Goal: Information Seeking & Learning: Understand process/instructions

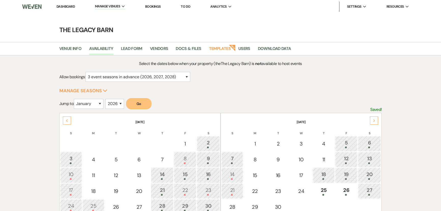
select select "3"
select select "2026"
click at [223, 49] on link "Templates" at bounding box center [220, 50] width 22 height 10
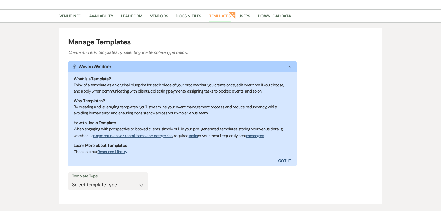
scroll to position [63, 0]
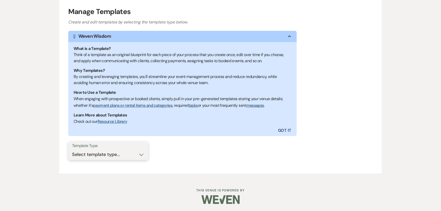
click at [94, 155] on select "Select template type... Task List Message Templates Payment Plan Inventory Item…" at bounding box center [108, 154] width 72 height 10
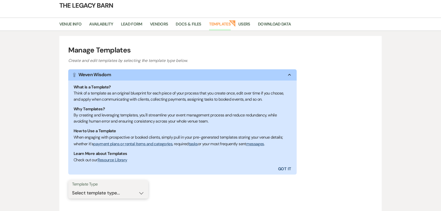
scroll to position [0, 0]
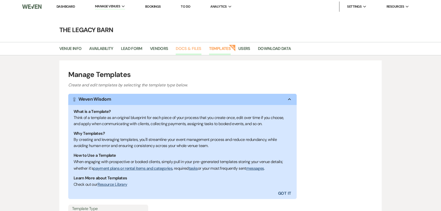
click at [185, 50] on link "Docs & Files" at bounding box center [188, 50] width 25 height 10
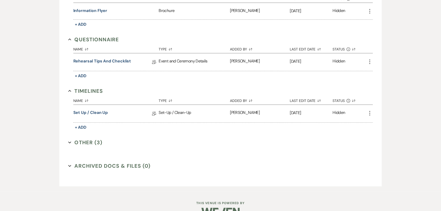
scroll to position [561, 0]
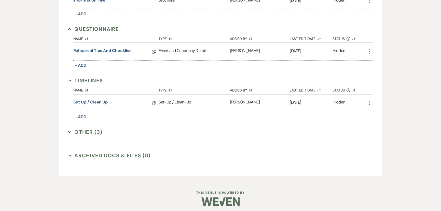
click at [85, 131] on button "Other (3) Expand" at bounding box center [85, 132] width 34 height 8
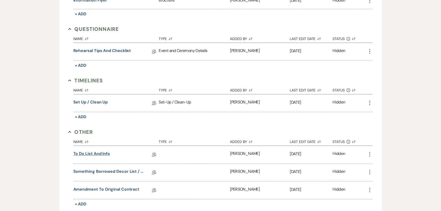
click at [80, 150] on link "To Do List and Info" at bounding box center [91, 154] width 37 height 8
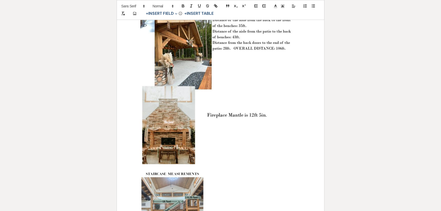
scroll to position [370, 0]
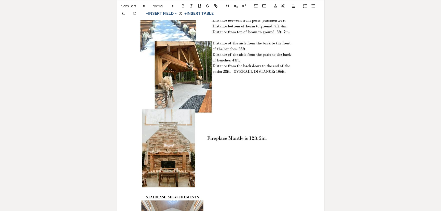
click at [241, 150] on img "﻿ ﻿" at bounding box center [215, 85] width 153 height 204
click at [231, 145] on img "﻿ ﻿" at bounding box center [215, 85] width 153 height 204
click at [212, 146] on img "﻿ ﻿" at bounding box center [215, 85] width 153 height 204
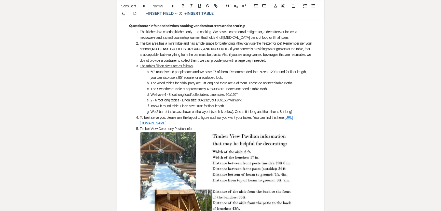
scroll to position [208, 0]
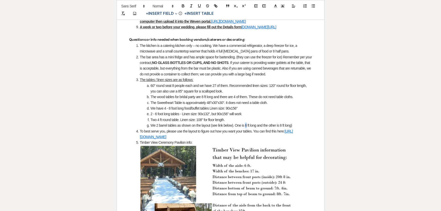
click at [246, 128] on li "We 2 barrel tables as shown on the layout (see link below). One is 6 ft long an…" at bounding box center [222, 125] width 177 height 6
click at [204, 99] on li "The wood tables for bridal party are 8 ft long and there are 4 of them. These d…" at bounding box center [222, 97] width 177 height 6
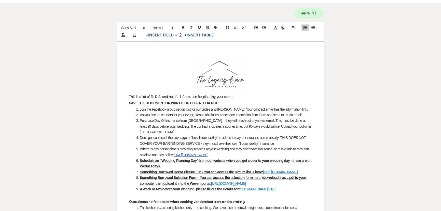
scroll to position [46, 0]
click at [303, 115] on li "As you secure vendors for your event, please obtain insurance documentation fro…" at bounding box center [222, 115] width 177 height 6
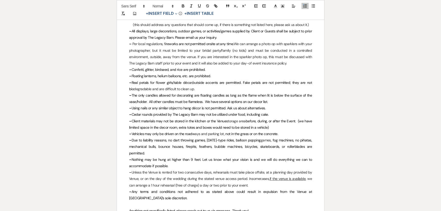
scroll to position [694, 0]
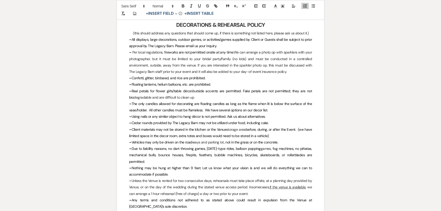
click at [170, 80] on span "Confetti, glitter, birdseed, and rice are prohibited." at bounding box center [168, 78] width 74 height 5
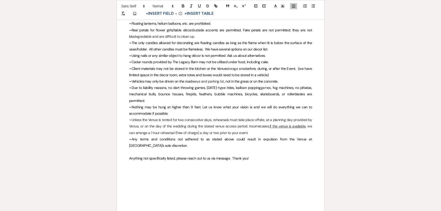
scroll to position [733, 0]
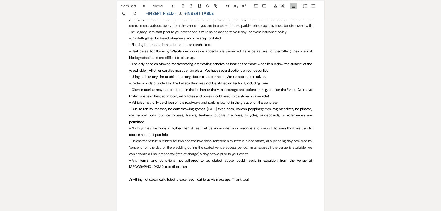
click at [168, 164] on p "– Any terms and conditions not adhered to as stated above could result in expul…" at bounding box center [220, 163] width 183 height 13
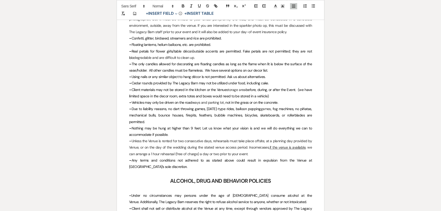
click at [277, 178] on h2 "ALCOHOL, DRUG AND BEHAVIOR POLICIES" at bounding box center [220, 181] width 183 height 10
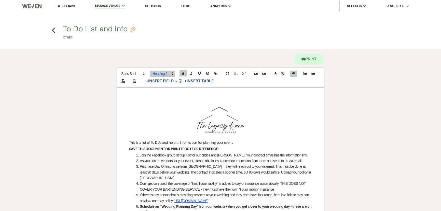
scroll to position [0, 0]
click at [310, 62] on button "Printer Print" at bounding box center [308, 59] width 29 height 10
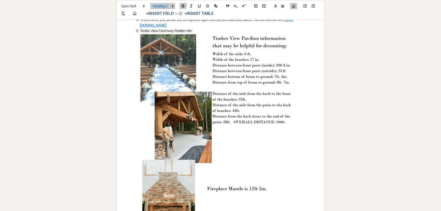
scroll to position [254, 0]
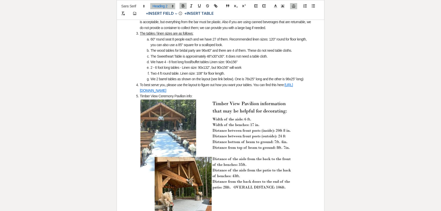
click at [179, 141] on img "﻿ ﻿" at bounding box center [215, 201] width 153 height 204
click at [170, 126] on img "﻿ ﻿" at bounding box center [215, 201] width 153 height 204
click at [150, 120] on img "﻿ ﻿" at bounding box center [215, 201] width 153 height 204
click at [149, 105] on img "﻿ ﻿" at bounding box center [215, 201] width 153 height 204
click at [148, 99] on li "Timber View Ceremony Pavilion info:" at bounding box center [222, 96] width 177 height 6
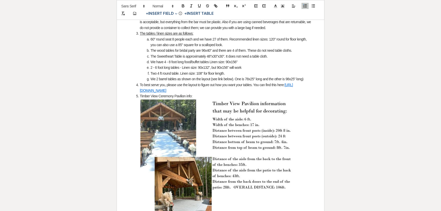
click at [160, 99] on li "Timber View Ceremony Pavilion info:" at bounding box center [222, 96] width 177 height 6
click at [200, 99] on li "Timber View Ceremony Pavilion info:" at bounding box center [222, 96] width 177 height 6
click at [223, 119] on img "﻿ ﻿" at bounding box center [215, 201] width 153 height 204
click at [167, 133] on img "﻿ ﻿" at bounding box center [215, 201] width 153 height 204
click at [129, 136] on p "﻿ ﻿" at bounding box center [220, 201] width 183 height 204
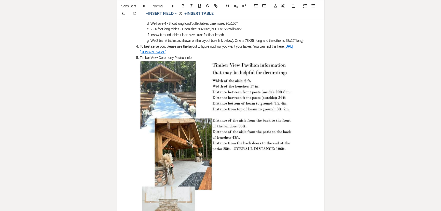
scroll to position [347, 0]
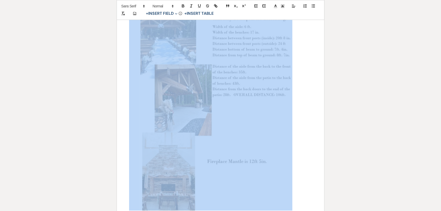
drag, startPoint x: 196, startPoint y: 97, endPoint x: 225, endPoint y: 101, distance: 29.3
click at [225, 101] on img "﻿ ﻿" at bounding box center [215, 109] width 153 height 204
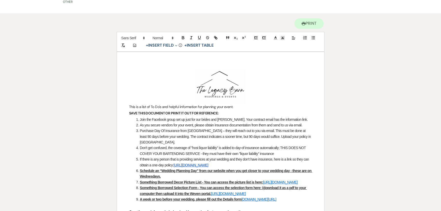
scroll to position [0, 0]
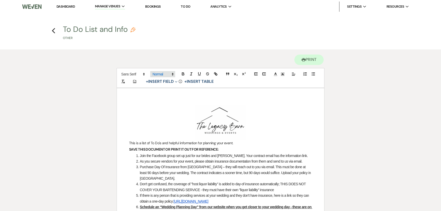
click at [170, 74] on icon at bounding box center [172, 74] width 5 height 5
click at [158, 114] on span at bounding box center [167, 115] width 31 height 8
drag, startPoint x: 129, startPoint y: 140, endPoint x: 239, endPoint y: 143, distance: 109.4
click at [239, 143] on p "This is a list of To Do's and helpful information for planning your event." at bounding box center [220, 143] width 183 height 6
click at [171, 74] on icon at bounding box center [172, 74] width 5 height 5
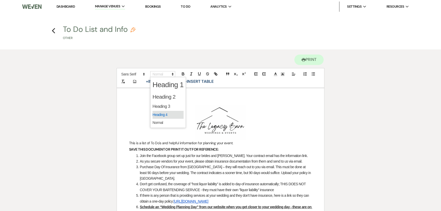
click at [160, 114] on span at bounding box center [167, 115] width 31 height 8
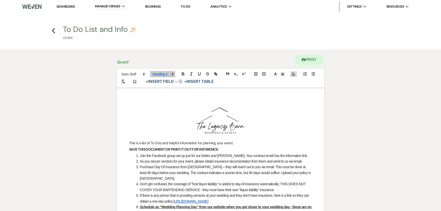
click at [294, 74] on line at bounding box center [293, 74] width 3 height 0
click at [292, 87] on line at bounding box center [293, 87] width 3 height 0
click at [182, 73] on icon "button" at bounding box center [183, 73] width 5 height 5
click at [198, 73] on icon "button" at bounding box center [199, 73] width 5 height 5
click at [196, 122] on img "﻿ ﻿" at bounding box center [219, 122] width 51 height 35
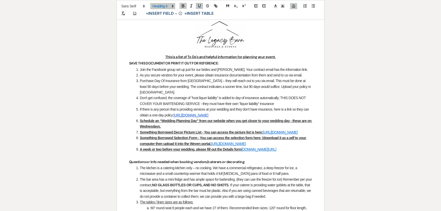
scroll to position [92, 0]
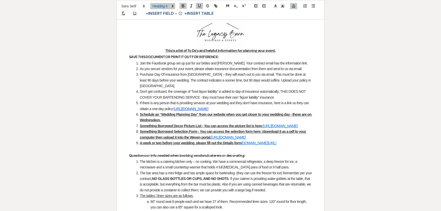
click at [201, 128] on li "Something Borrowed Selection Form - You can access the selection form here: (do…" at bounding box center [222, 133] width 177 height 11
click at [129, 56] on strong "SAVE THIS DOCUMENT OR PRINT IT OUT FOR REFERENCE:" at bounding box center [174, 56] width 90 height 5
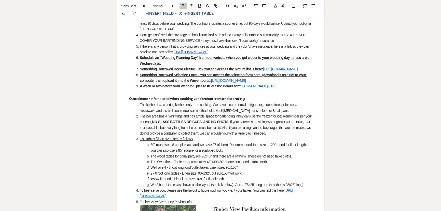
scroll to position [168, 0]
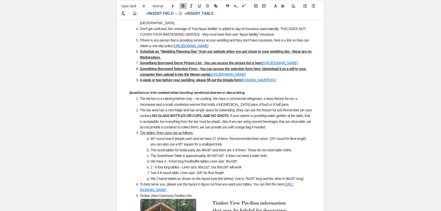
click at [133, 89] on p at bounding box center [220, 86] width 183 height 6
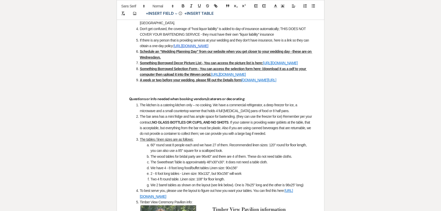
scroll to position [261, 0]
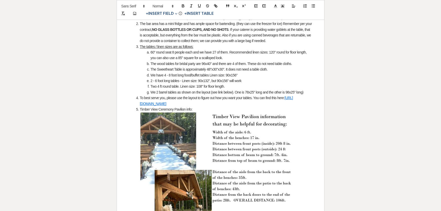
click at [140, 112] on span at bounding box center [140, 109] width 0 height 6
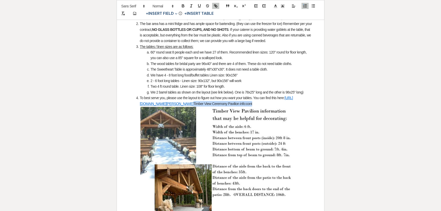
drag, startPoint x: 215, startPoint y: 113, endPoint x: 154, endPoint y: 112, distance: 61.3
click at [154, 106] on li "To best serve you, please use the layout to figure out how you want your tables…" at bounding box center [222, 100] width 177 height 11
click at [206, 105] on link "https://docs.google.com/presentation/d/1OVgSAsWzS1N-g1bFfWU8j9S5Hi7LVGDQBbVSQEo…" at bounding box center [216, 101] width 153 height 10
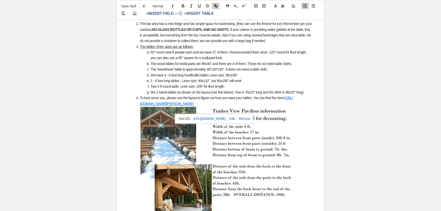
click at [237, 117] on link at bounding box center [230, 119] width 11 height 4
type input "https://docs.google.com/presentation/d/1OVgSAsWzS1N-g1bFfWU8j9S5Hi7LVGDQBbVSQEo…"
click at [222, 120] on input "https://docs.google.com/presentation/d/1OVgSAsWzS1N-g1bFfWU8j9S5Hi7LVGDQBbVSQEo…" at bounding box center [208, 118] width 43 height 7
click at [239, 118] on link at bounding box center [235, 119] width 11 height 4
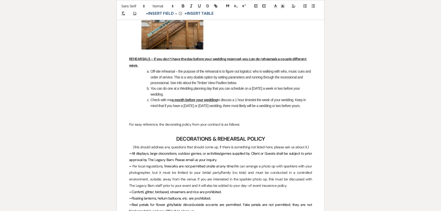
scroll to position [544, 0]
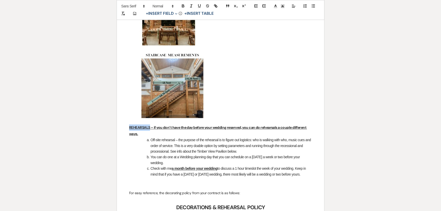
drag, startPoint x: 150, startPoint y: 132, endPoint x: 130, endPoint y: 133, distance: 19.9
click at [126, 134] on div "﻿ ﻿ This is a list of To Do's and helpful information for planning your event. …" at bounding box center [220, 113] width 207 height 1138
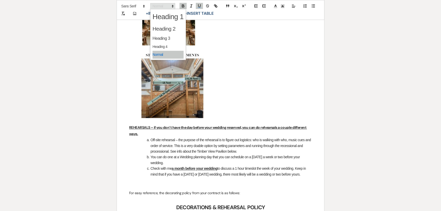
click at [171, 5] on icon at bounding box center [172, 6] width 5 height 5
click at [158, 36] on span at bounding box center [167, 38] width 31 height 9
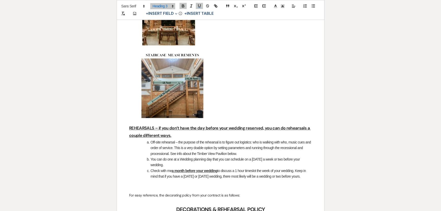
click at [162, 148] on li "Off-site rehearsal – the purpose of the rehearsal is to figure out logistics: w…" at bounding box center [222, 147] width 177 height 17
click at [152, 146] on li "Off-site rehearsal – the purpose of the rehearsal is to figure out logistics: w…" at bounding box center [222, 147] width 177 height 17
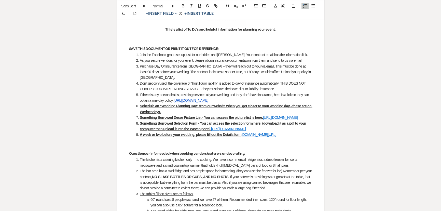
scroll to position [0, 0]
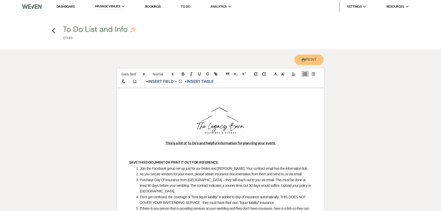
click at [304, 60] on button "Printer Print" at bounding box center [308, 59] width 29 height 10
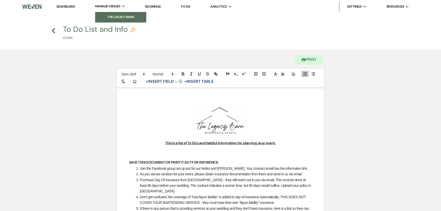
click at [114, 17] on li "The Legacy Barn" at bounding box center [121, 17] width 46 height 5
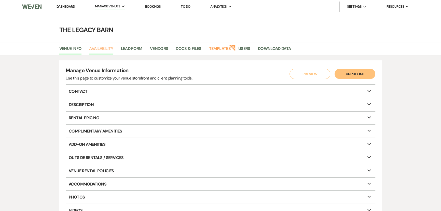
click at [104, 49] on link "Availability" at bounding box center [101, 50] width 24 height 10
select select "3"
select select "2026"
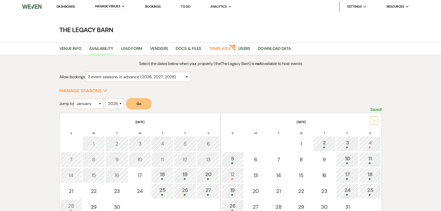
click at [373, 119] on use at bounding box center [374, 120] width 2 height 3
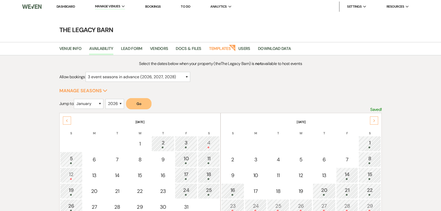
click at [373, 119] on icon "Next" at bounding box center [374, 120] width 3 height 3
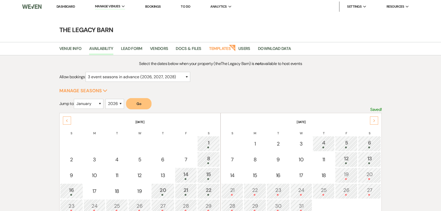
click at [373, 119] on icon "Next" at bounding box center [374, 120] width 3 height 3
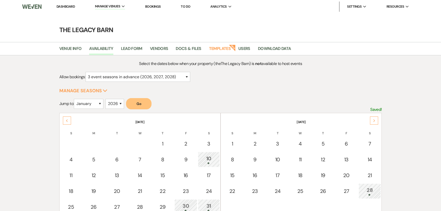
click at [373, 119] on icon "Next" at bounding box center [374, 120] width 3 height 3
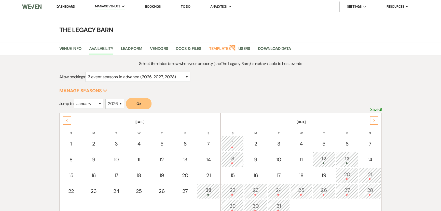
click at [373, 119] on icon "Next" at bounding box center [374, 120] width 3 height 3
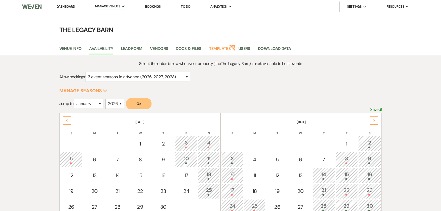
click at [373, 119] on icon "Next" at bounding box center [374, 120] width 3 height 3
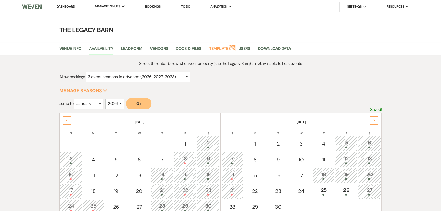
click at [373, 119] on icon "Next" at bounding box center [374, 120] width 3 height 3
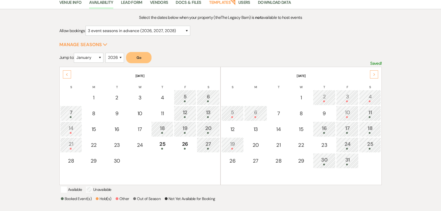
click at [343, 128] on div "17" at bounding box center [347, 128] width 17 height 9
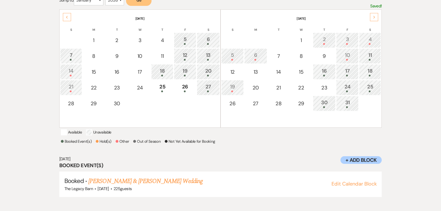
scroll to position [105, 0]
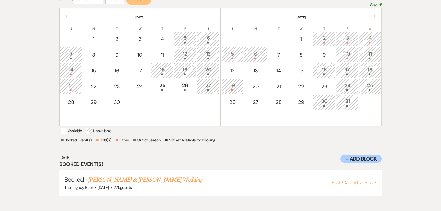
click at [231, 87] on div "19" at bounding box center [232, 85] width 17 height 9
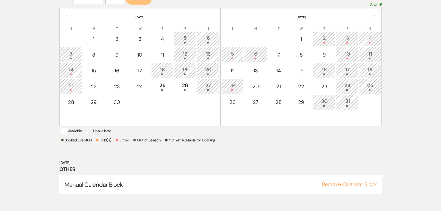
click at [232, 54] on div "5" at bounding box center [232, 54] width 17 height 9
click at [69, 82] on div "21" at bounding box center [71, 85] width 16 height 9
click at [69, 68] on div "14" at bounding box center [71, 70] width 16 height 9
click at [65, 55] on div "7" at bounding box center [71, 54] width 16 height 9
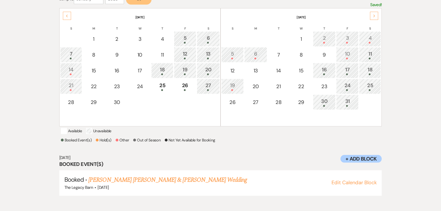
click at [29, 83] on div "Select the dates below when your property (the The Legacy Barn ) is not availab…" at bounding box center [220, 81] width 441 height 260
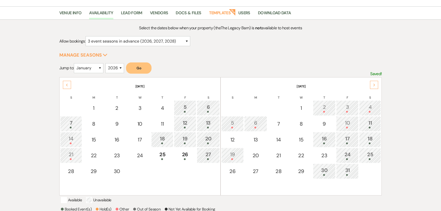
scroll to position [35, 0]
click at [374, 85] on icon "Next" at bounding box center [374, 85] width 3 height 3
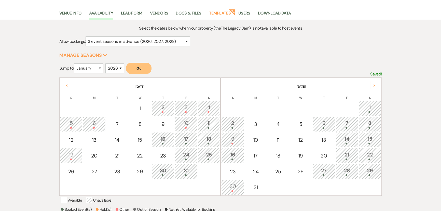
click at [181, 123] on div "10" at bounding box center [186, 123] width 17 height 9
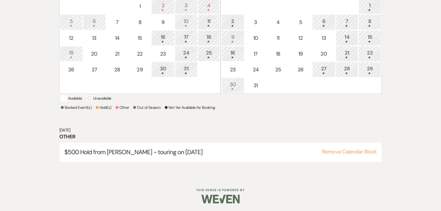
scroll to position [142, 0]
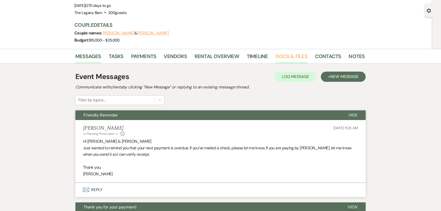
click at [291, 56] on link "Docs & Files" at bounding box center [291, 57] width 32 height 11
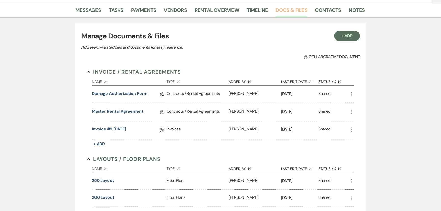
scroll to position [88, 0]
click at [125, 111] on link "Master Rental Agreement" at bounding box center [117, 112] width 51 height 8
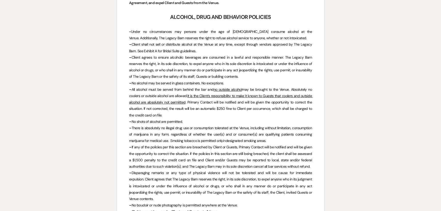
scroll to position [1041, 0]
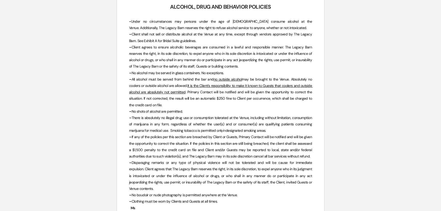
click at [186, 108] on p "– No shots of alcohol are permitted." at bounding box center [220, 111] width 183 height 6
drag, startPoint x: 132, startPoint y: 99, endPoint x: 187, endPoint y: 98, distance: 55.7
click at [187, 108] on p "– No shots of alcohol are permitted." at bounding box center [220, 111] width 183 height 6
click at [130, 109] on strong "–" at bounding box center [130, 111] width 2 height 5
drag, startPoint x: 132, startPoint y: 99, endPoint x: 186, endPoint y: 97, distance: 54.5
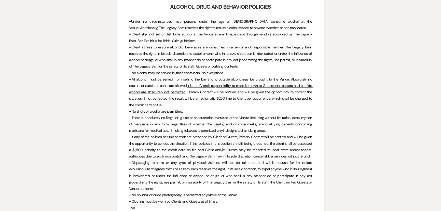
click at [186, 108] on p "– No shots of alcohol are permitted." at bounding box center [220, 111] width 183 height 6
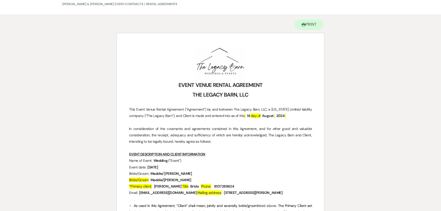
scroll to position [0, 0]
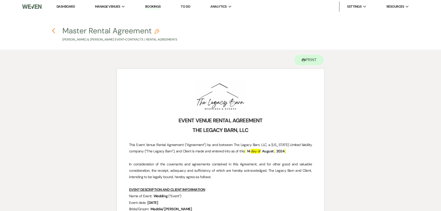
click at [53, 30] on use "button" at bounding box center [53, 31] width 3 height 6
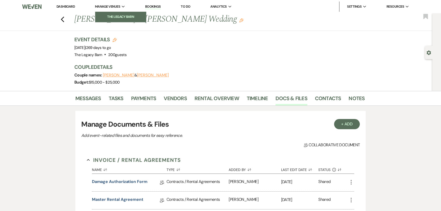
click at [111, 16] on li "The Legacy Barn" at bounding box center [121, 16] width 46 height 5
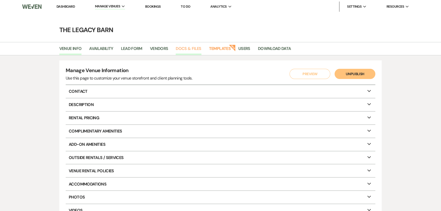
click at [188, 50] on link "Docs & Files" at bounding box center [188, 50] width 25 height 10
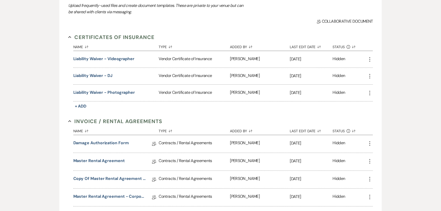
scroll to position [139, 0]
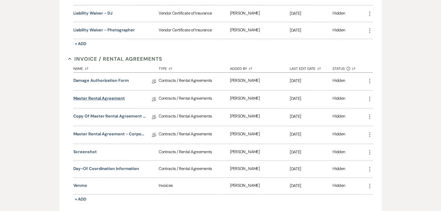
click at [101, 98] on link "Master Rental Agreement" at bounding box center [98, 99] width 51 height 8
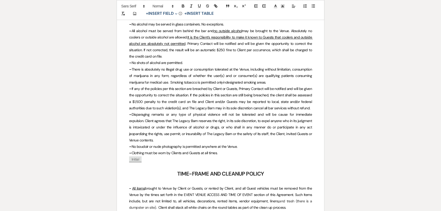
scroll to position [1133, 0]
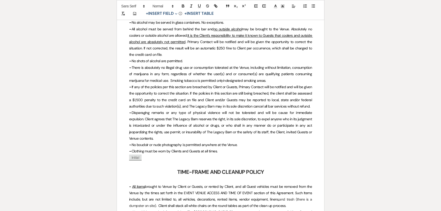
drag, startPoint x: 132, startPoint y: 61, endPoint x: 186, endPoint y: 59, distance: 54.5
click at [186, 59] on p "– No shots of alcohol are permitted." at bounding box center [220, 61] width 183 height 6
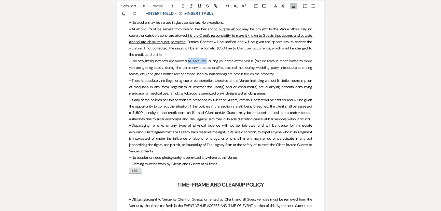
drag, startPoint x: 187, startPoint y: 60, endPoint x: 206, endPoint y: 62, distance: 18.9
click at [206, 62] on p "– No straight liquor/shots are allowed AT ANY TIME during your time at the venu…" at bounding box center [220, 67] width 183 height 19
click at [184, 7] on icon "button" at bounding box center [183, 6] width 2 height 1
click at [198, 4] on icon "button" at bounding box center [199, 5] width 2 height 3
click at [196, 82] on span "There is absolutely no illegal drug use or consumption tolerated at the Venue, …" at bounding box center [220, 86] width 183 height 17
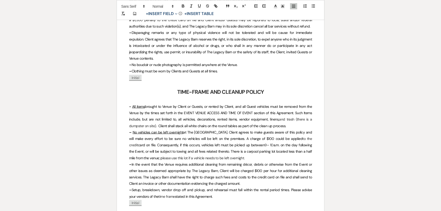
scroll to position [1226, 0]
click at [220, 72] on p "– Clothing must be worn by Clients and Guests at all times." at bounding box center [220, 71] width 183 height 6
drag, startPoint x: 132, startPoint y: 71, endPoint x: 211, endPoint y: 66, distance: 79.6
click at [217, 74] on p "– Clothing must be worn by Clients and Guests at all times." at bounding box center [220, 71] width 183 height 6
click at [197, 6] on icon "button" at bounding box center [199, 6] width 5 height 5
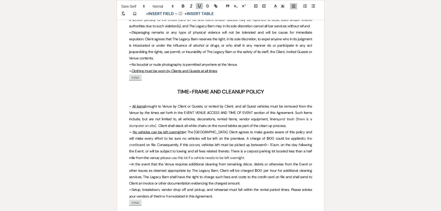
click at [188, 41] on p "– Disparaging remarks or any type of physical violence will not be tolerated an…" at bounding box center [220, 45] width 183 height 32
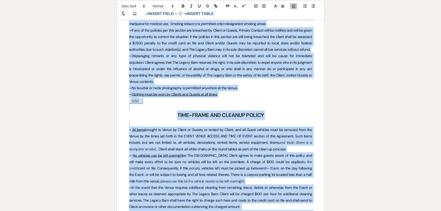
scroll to position [1261, 0]
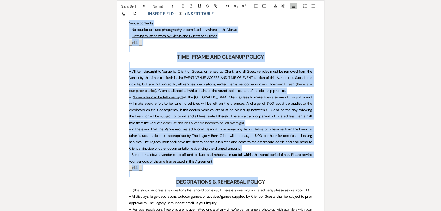
drag, startPoint x: 170, startPoint y: 49, endPoint x: 257, endPoint y: 38, distance: 88.0
copy div "LOREMIP, DOLO SIT AMETCONS ADIPISCI - Elits do eiusmodtempor inc utlabor etdol …"
